Goal: Information Seeking & Learning: Learn about a topic

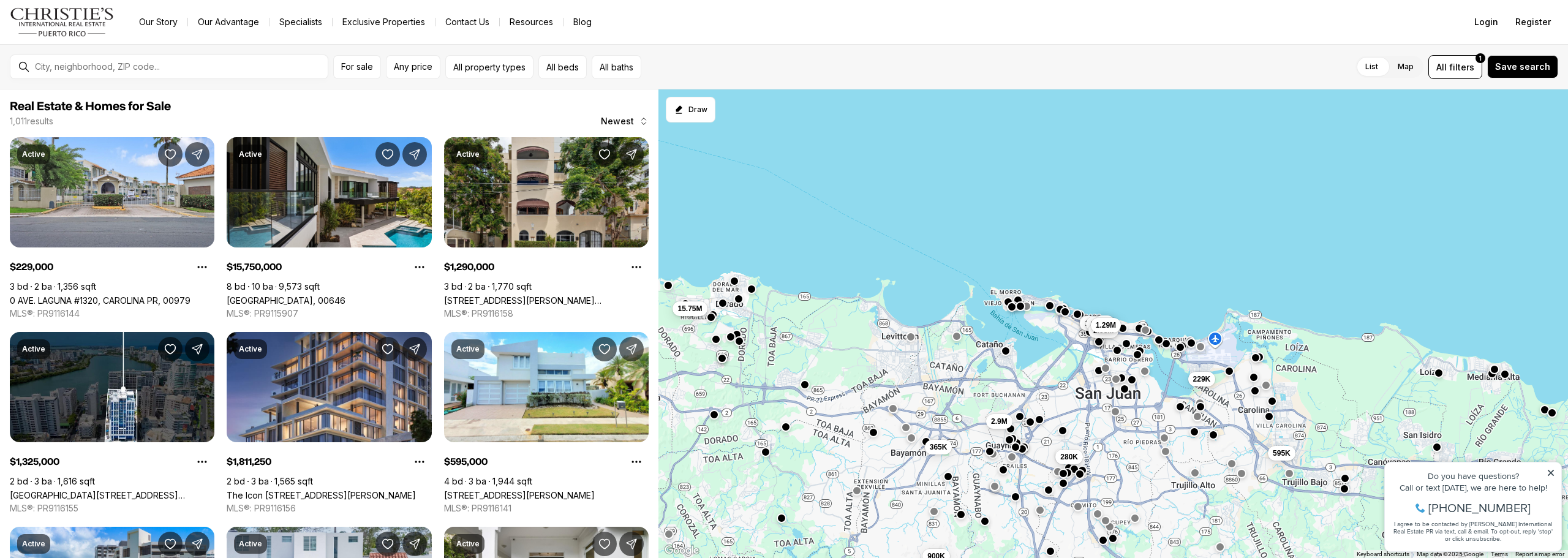
click at [530, 23] on link "Resources" at bounding box center [531, 22] width 63 height 17
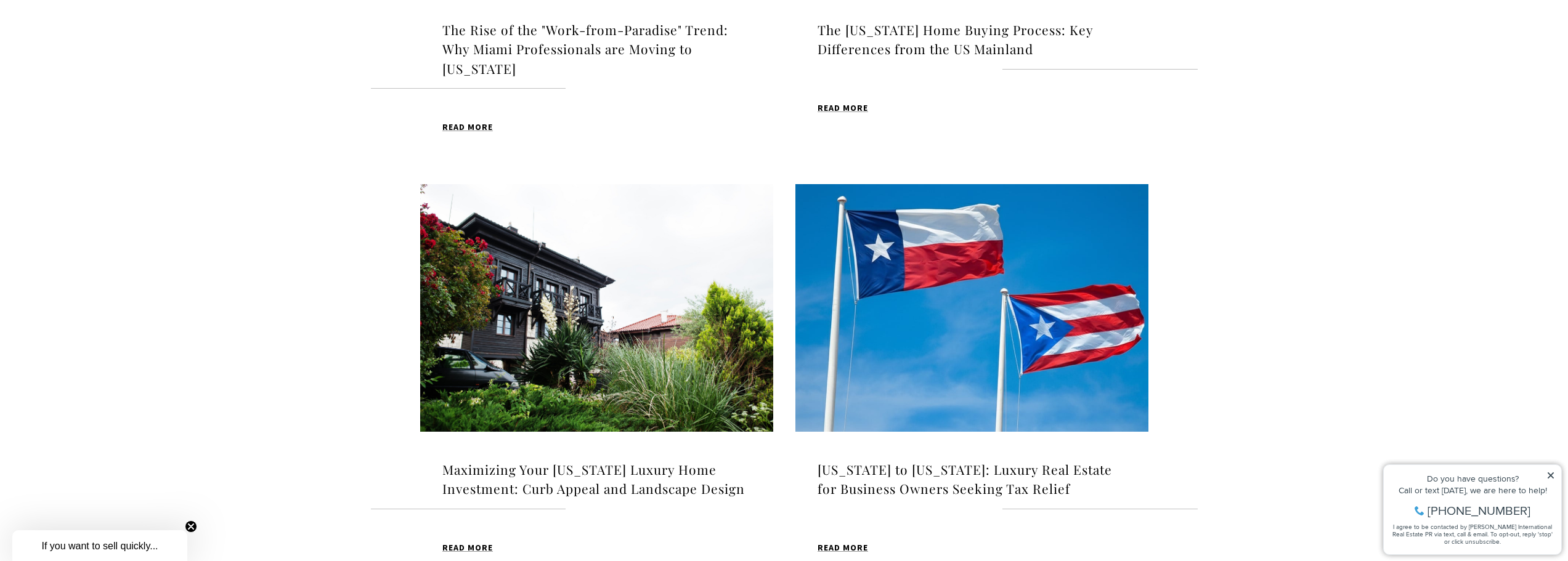
scroll to position [1171, 0]
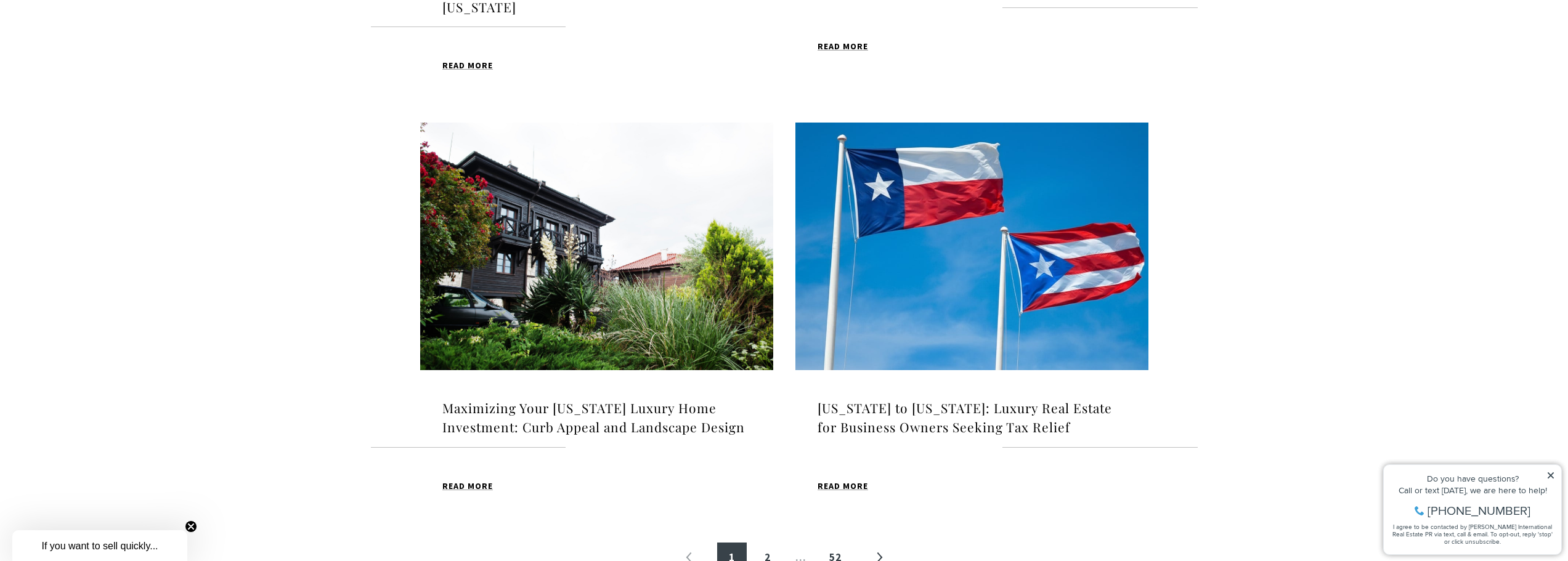
click at [917, 406] on h4 "[US_STATE] to [US_STATE]: Luxury Real Estate for Business Owners Seeking Tax Re…" at bounding box center [972, 418] width 309 height 39
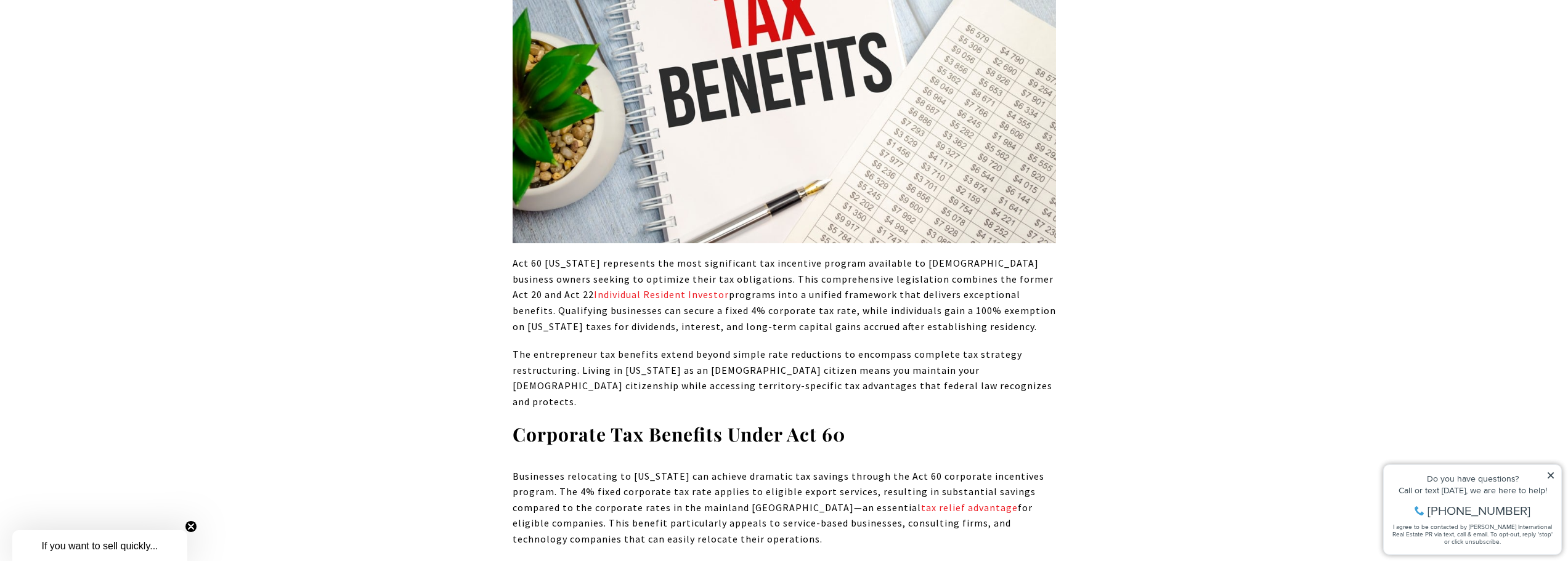
scroll to position [1047, 0]
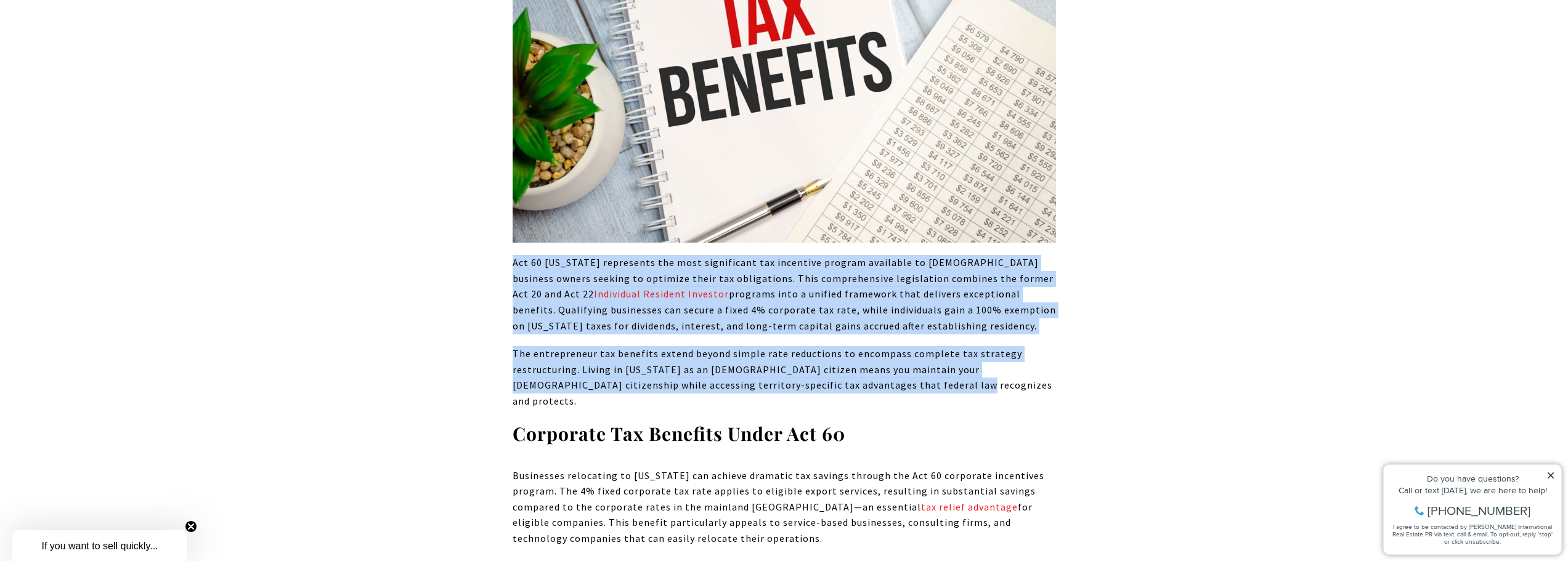
drag, startPoint x: 514, startPoint y: 249, endPoint x: 1058, endPoint y: 363, distance: 555.8
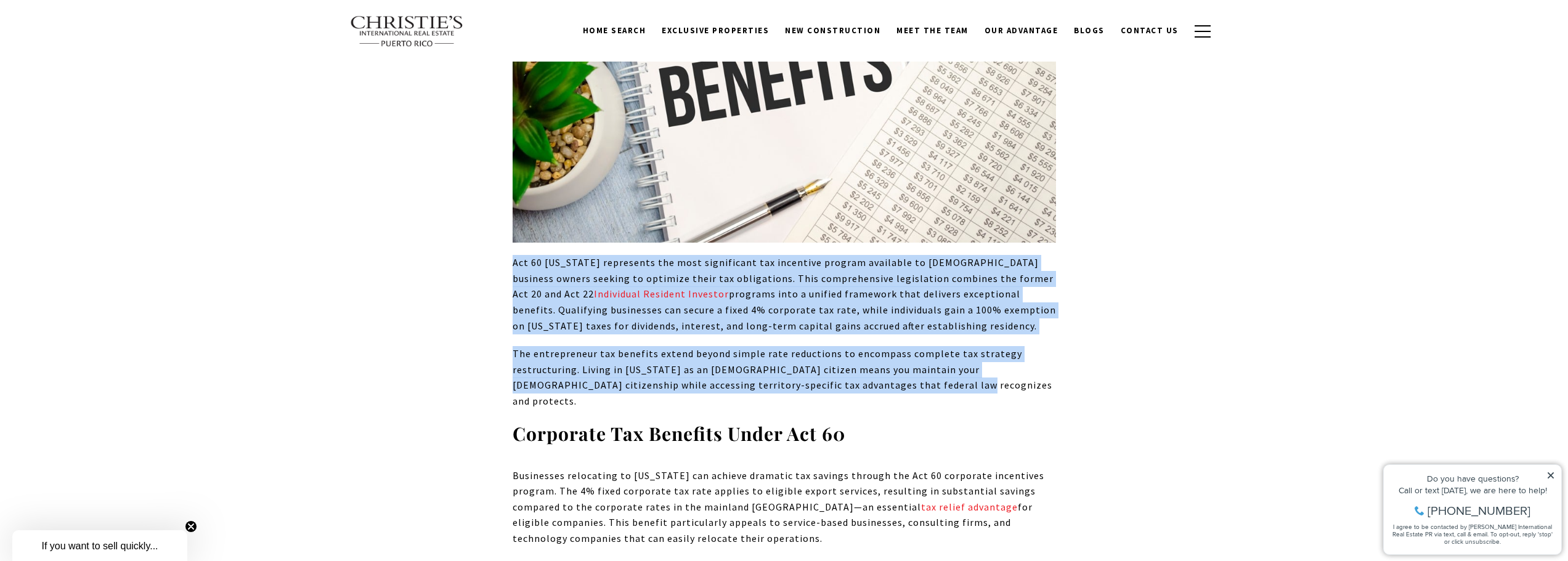
copy div "Act 60 Puerto Rico represents the most significant tax incentive program availa…"
